Goal: Communication & Community: Answer question/provide support

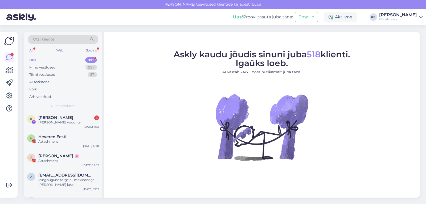
click at [52, 118] on span "[PERSON_NAME]" at bounding box center [55, 117] width 35 height 5
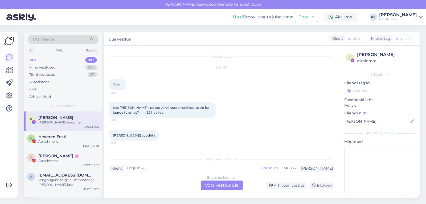
click at [220, 183] on div "English to Estonian Võta vestlus üle" at bounding box center [222, 185] width 42 height 10
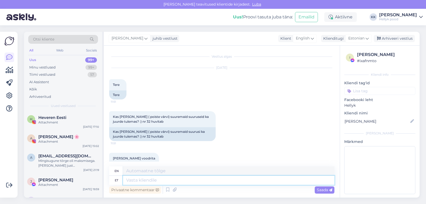
click at [148, 180] on textarea at bounding box center [229, 180] width 212 height 9
type textarea "Tere!"
type textarea "Hello!"
type textarea "T"
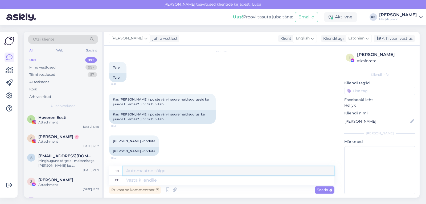
click at [148, 171] on textarea at bounding box center [229, 170] width 212 height 9
type textarea "Tere, kahjuks ei oska öelda."
click at [322, 190] on span "Saada" at bounding box center [324, 189] width 15 height 5
click at [322, 188] on span "Saada" at bounding box center [324, 189] width 15 height 5
drag, startPoint x: 125, startPoint y: 171, endPoint x: 185, endPoint y: 170, distance: 59.4
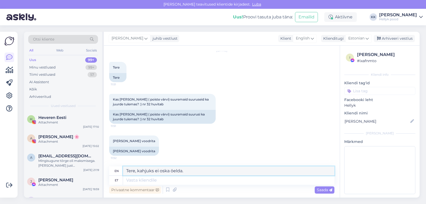
click at [185, 170] on textarea "Tere, kahjuks ei oska öelda." at bounding box center [229, 170] width 212 height 9
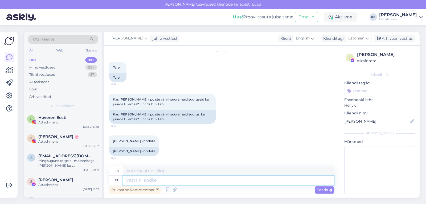
click at [147, 180] on textarea at bounding box center [229, 180] width 212 height 9
paste textarea "Tere, kahjuks ei oska öelda."
type textarea "Tere, kahjuks ei oska öelda."
type textarea "Hi, unfortunately I can't say."
type textarea "Tere, kahjuks ei oska öelda."
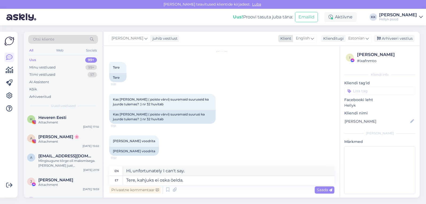
click at [313, 40] on icon at bounding box center [312, 38] width 3 height 6
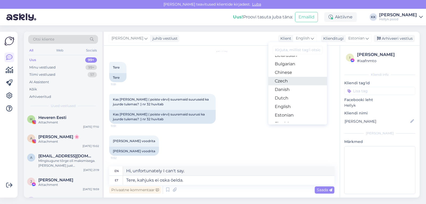
scroll to position [27, 0]
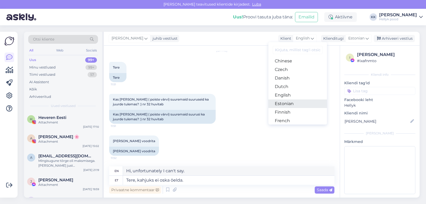
click at [294, 103] on link "Estonian" at bounding box center [298, 103] width 59 height 9
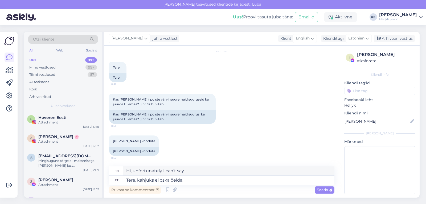
scroll to position [10, 0]
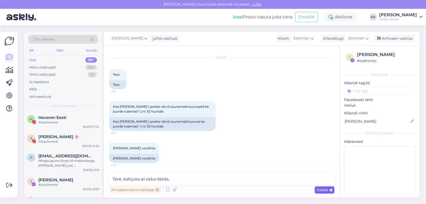
click at [320, 190] on span "Saada" at bounding box center [324, 189] width 15 height 5
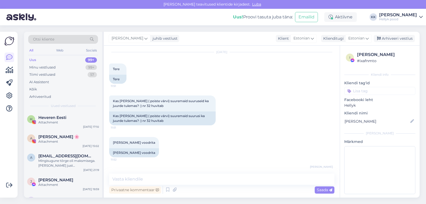
scroll to position [33, 0]
